Goal: Connect with others: Participate in discussion

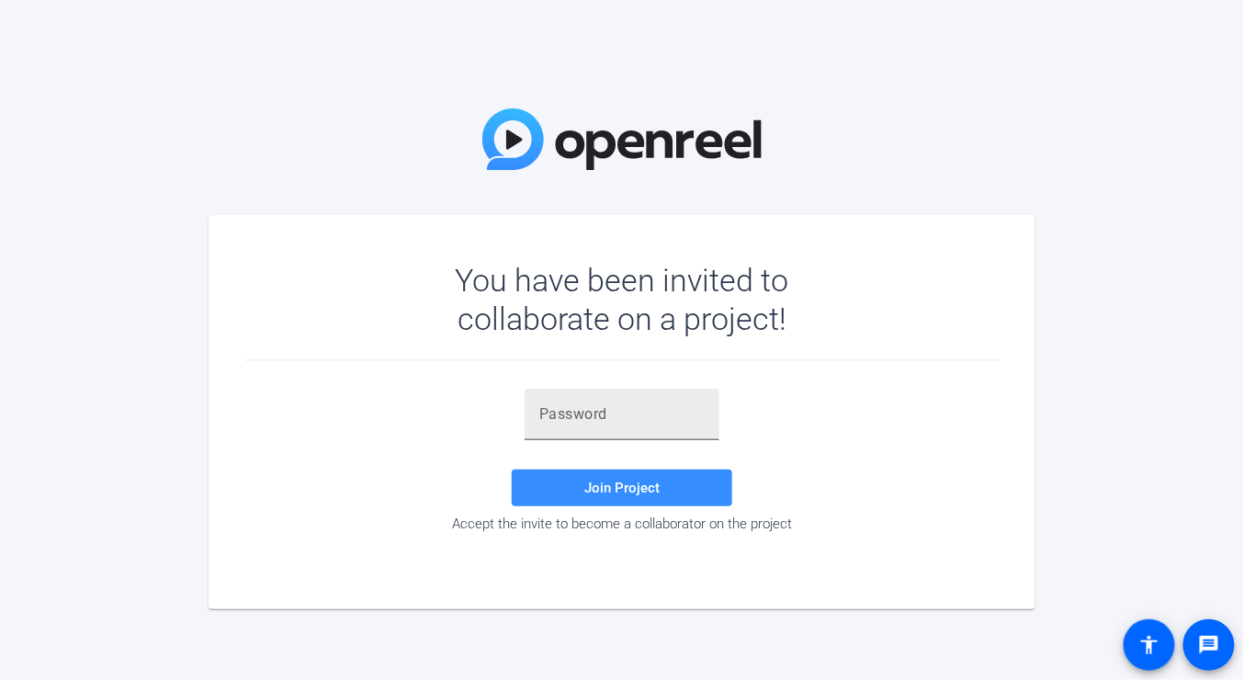
click at [619, 424] on div at bounding box center [621, 414] width 165 height 51
paste input ".6MGv{"
click at [648, 403] on input ".6MGv{" at bounding box center [621, 414] width 165 height 22
type input ".6MGv{"
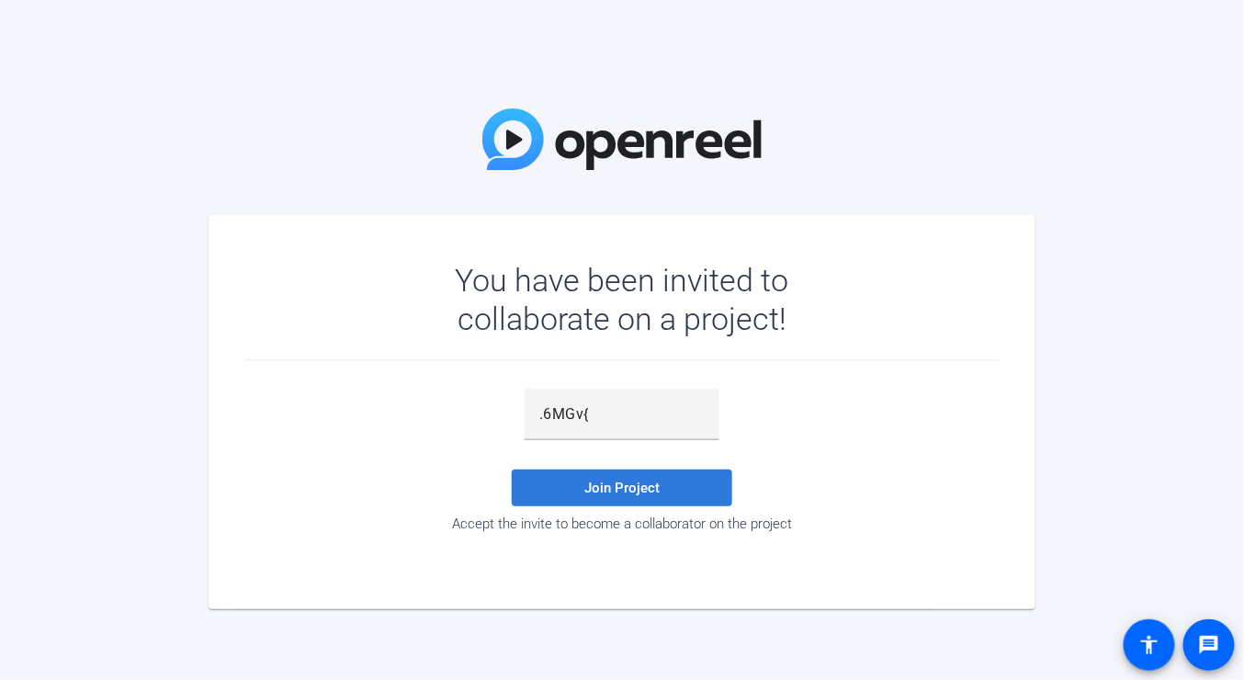
click at [686, 473] on span at bounding box center [622, 488] width 220 height 44
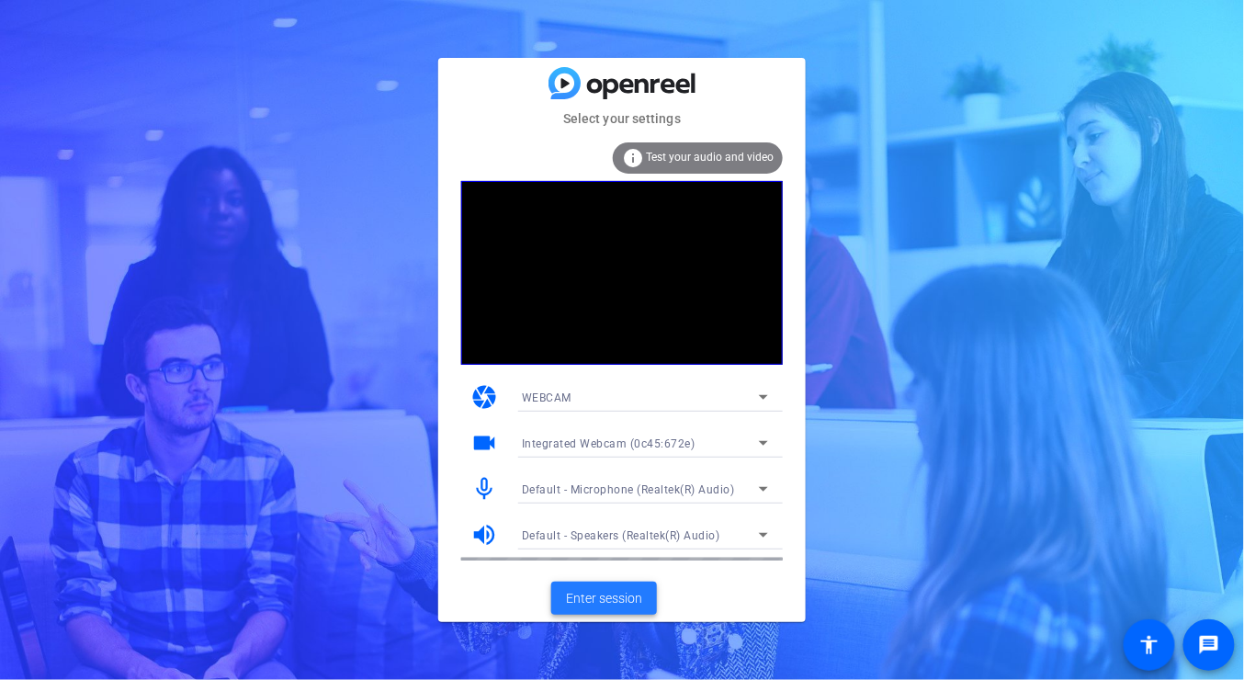
click at [605, 603] on span "Enter session" at bounding box center [604, 598] width 76 height 19
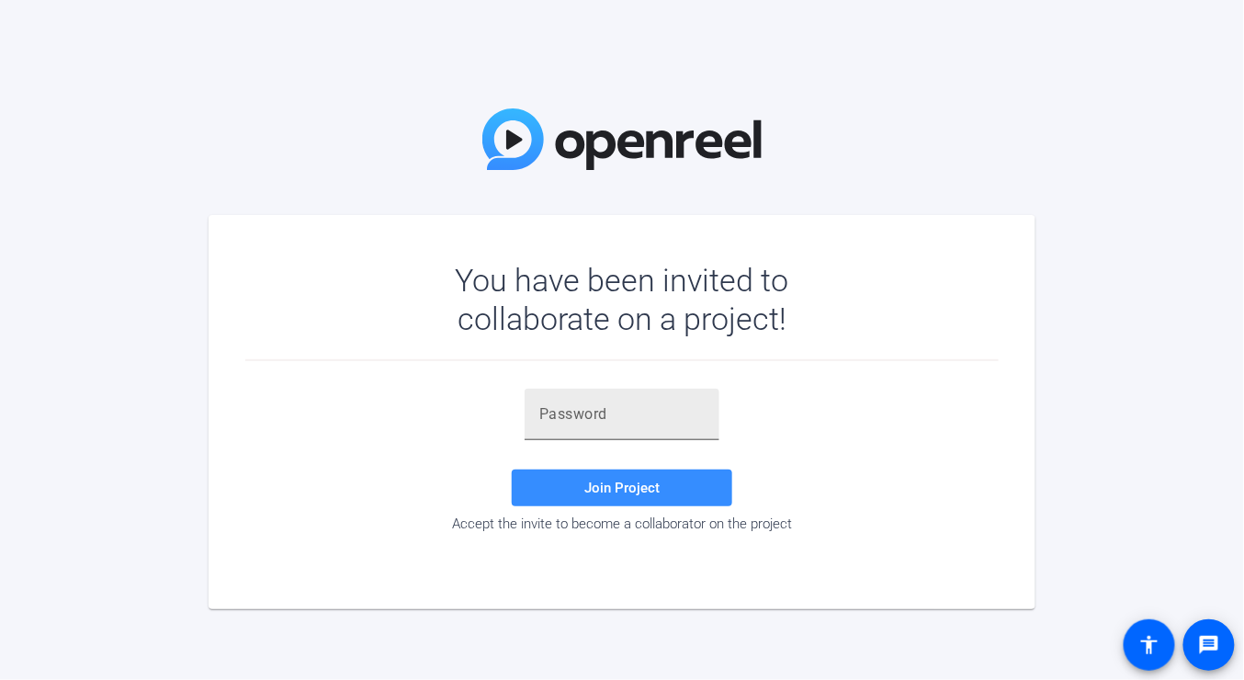
click at [566, 407] on input "text" at bounding box center [621, 414] width 165 height 22
paste input ".6MGv{"
type input ".6MGv{"
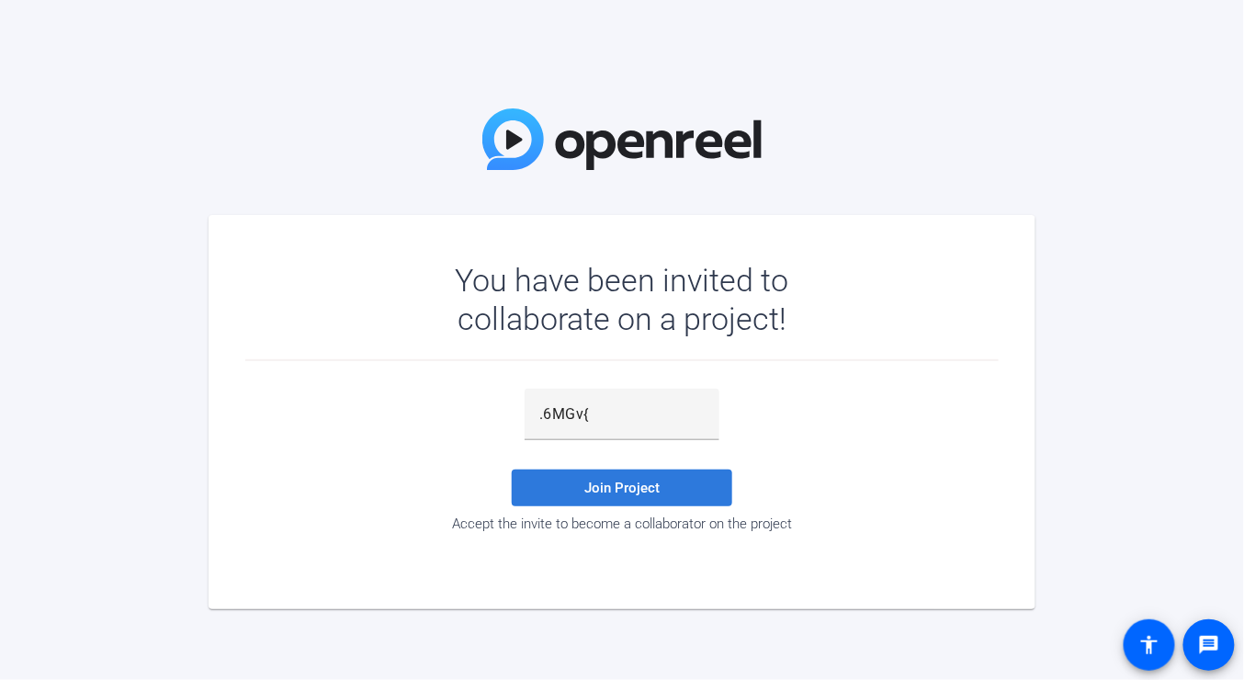
click at [632, 483] on span "Join Project" at bounding box center [621, 487] width 75 height 17
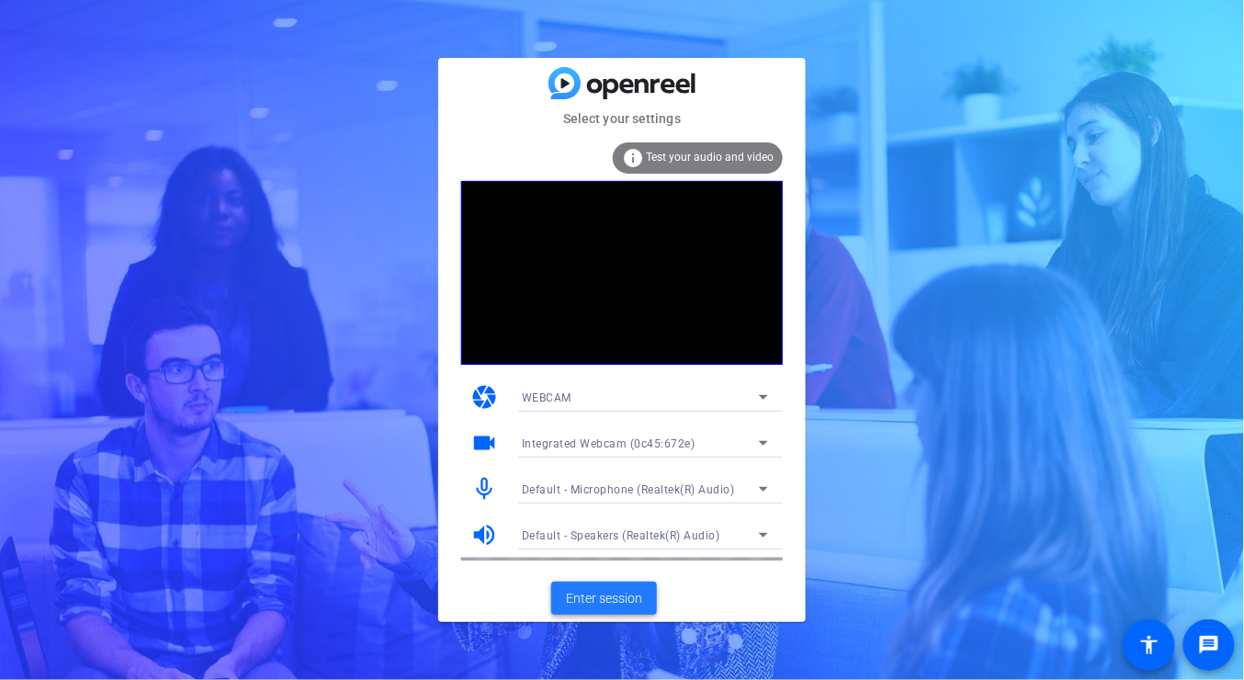
click at [617, 603] on span "Enter session" at bounding box center [604, 598] width 76 height 19
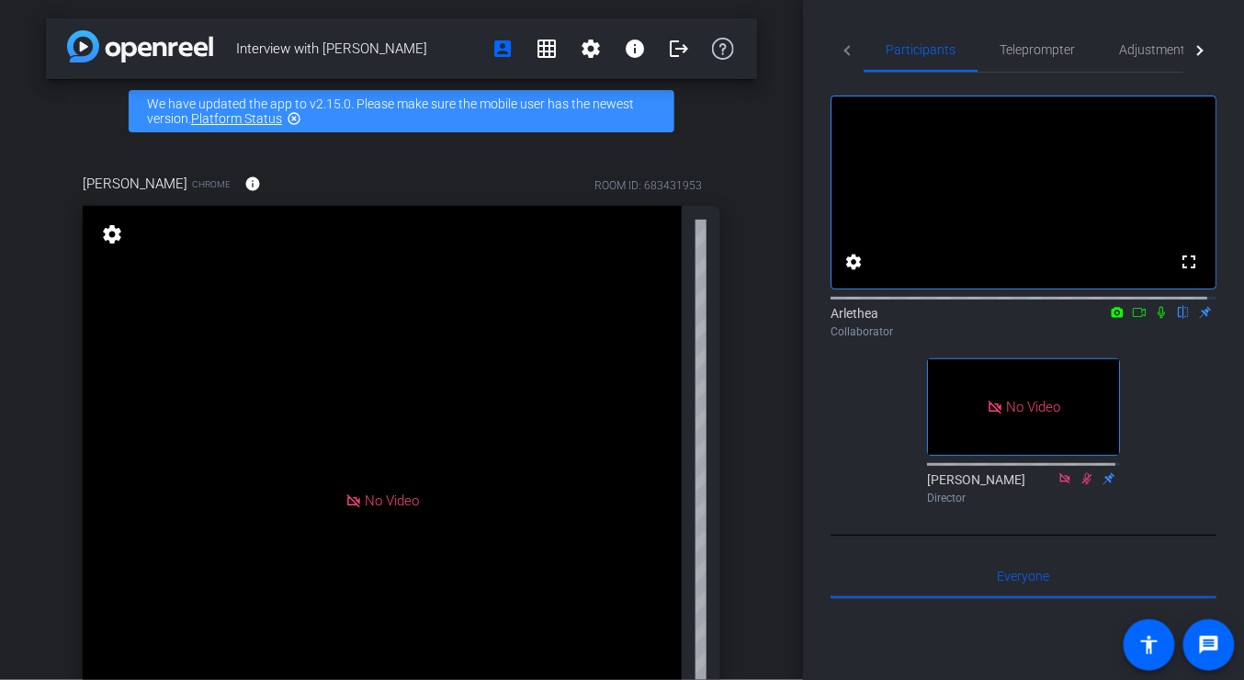
click at [394, 178] on div "Rachel Chrome info ROOM ID: 683431953" at bounding box center [401, 184] width 637 height 44
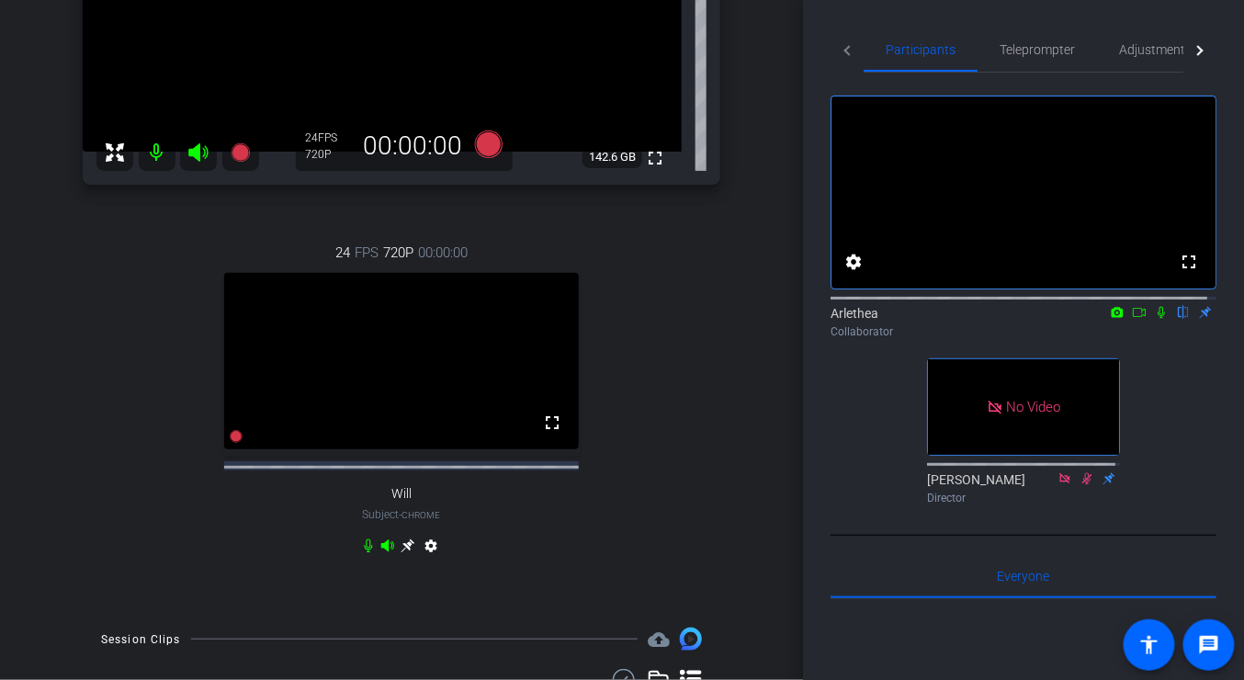
scroll to position [262, 0]
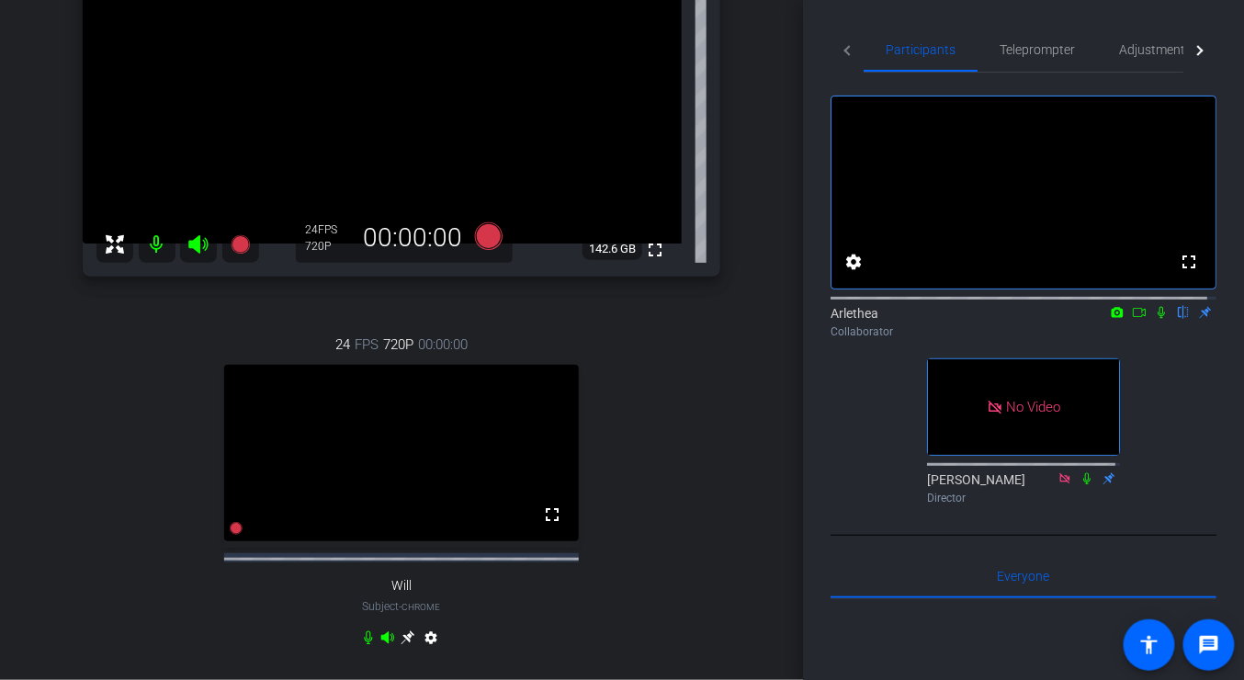
click at [1132, 317] on icon at bounding box center [1138, 312] width 13 height 9
click at [1176, 319] on icon at bounding box center [1183, 312] width 15 height 13
click at [1156, 319] on icon at bounding box center [1161, 312] width 15 height 13
click at [1154, 319] on icon at bounding box center [1161, 312] width 15 height 13
